Goal: Find specific page/section: Find specific page/section

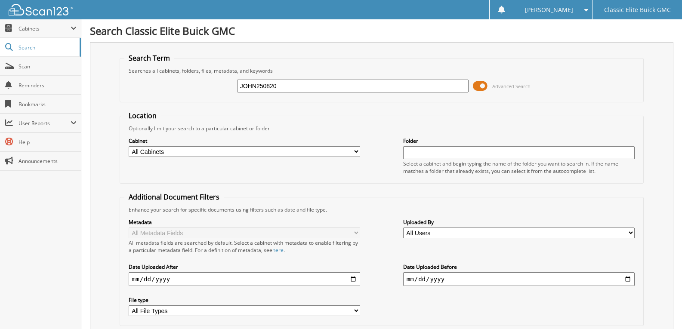
type input "JOHN250820"
click at [474, 101] on fieldset "Search Term Searches all cabinets, folders, files, metadata, and keywords JOHN2…" at bounding box center [382, 77] width 524 height 49
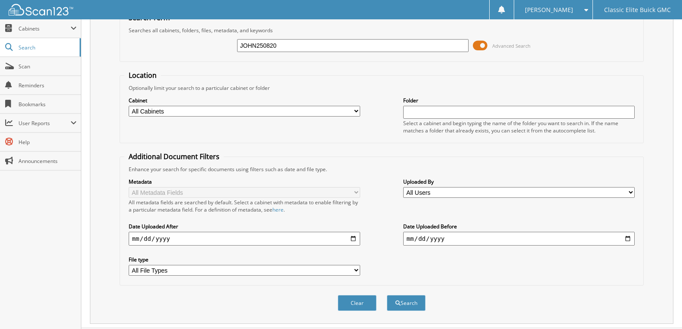
scroll to position [62, 0]
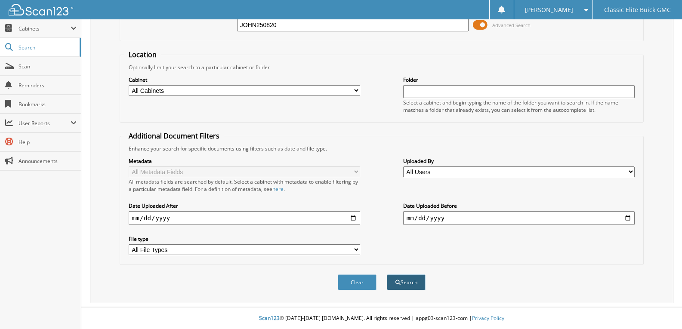
click at [401, 285] on button "Search" at bounding box center [406, 283] width 39 height 16
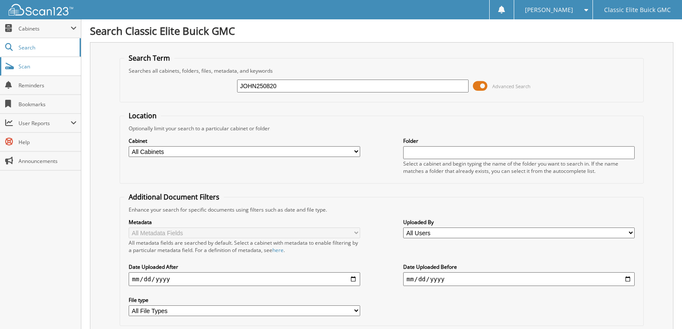
click at [30, 67] on span "Scan" at bounding box center [48, 66] width 58 height 7
click at [25, 28] on span "Cabinets" at bounding box center [45, 28] width 52 height 7
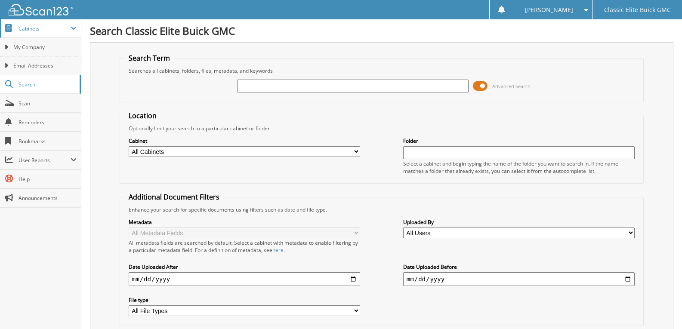
click at [25, 28] on span "Cabinets" at bounding box center [45, 28] width 52 height 7
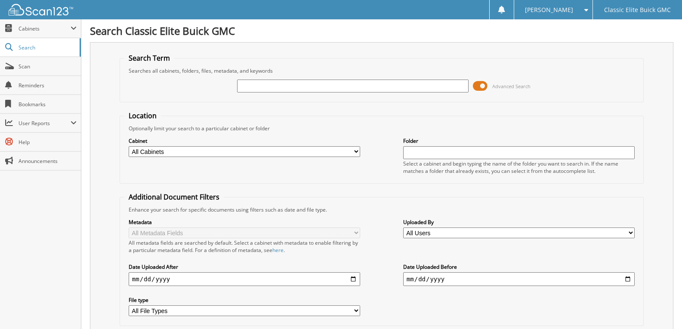
paste input "JOHN250820"
type input "JOHN250820"
click at [486, 87] on span at bounding box center [480, 86] width 15 height 13
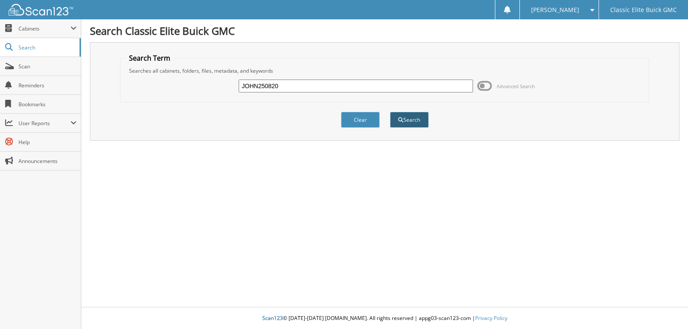
click at [419, 119] on button "Search" at bounding box center [409, 120] width 39 height 16
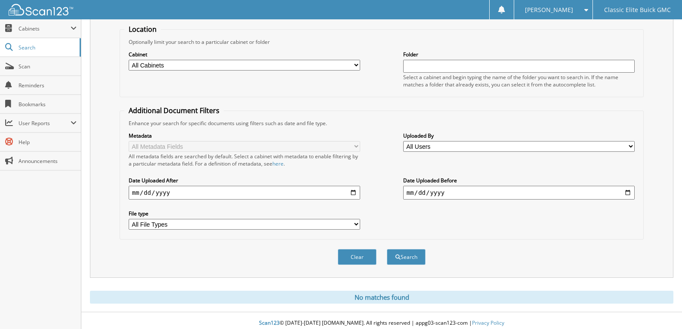
scroll to position [92, 0]
